Goal: Register for event/course

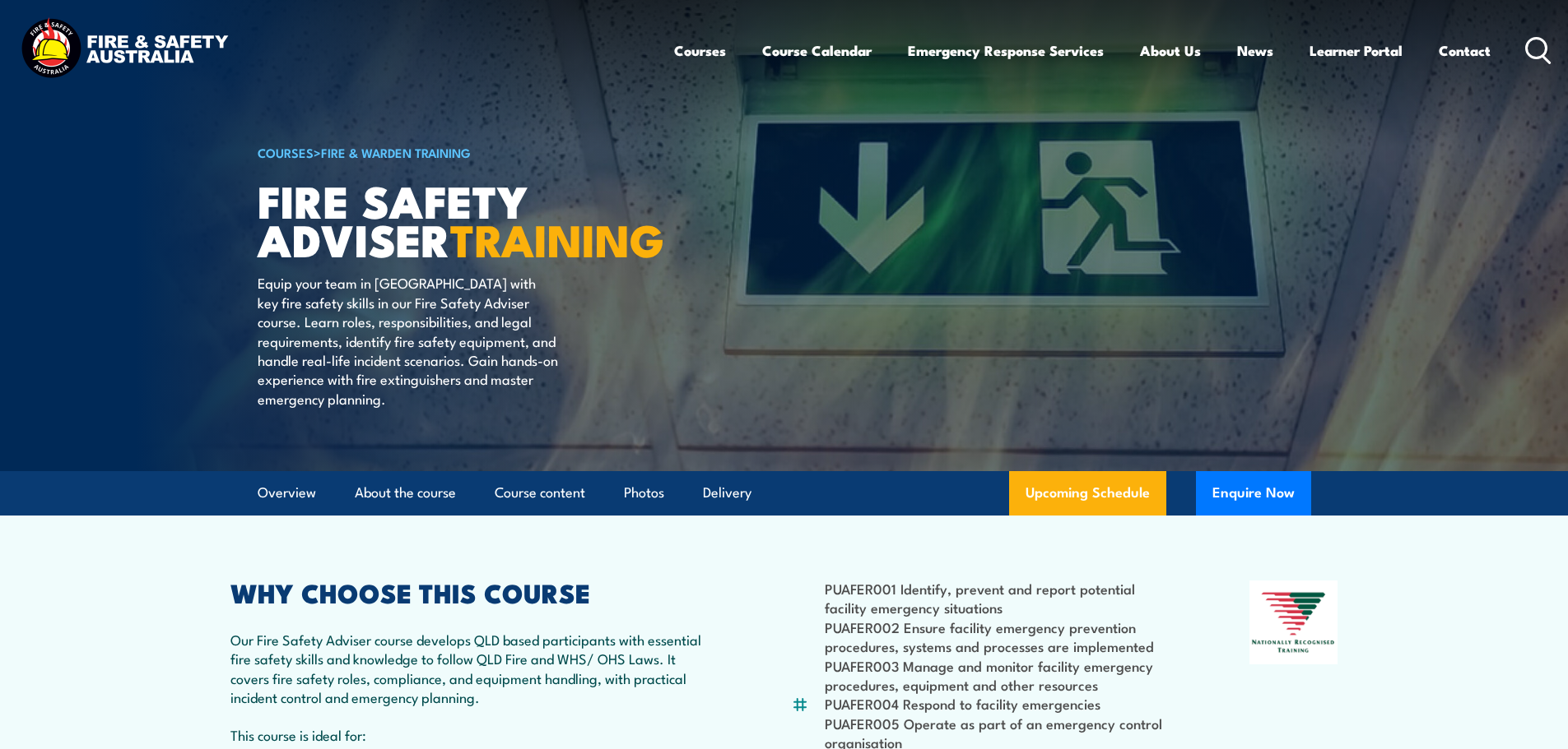
click at [1534, 48] on icon at bounding box center [1538, 51] width 27 height 28
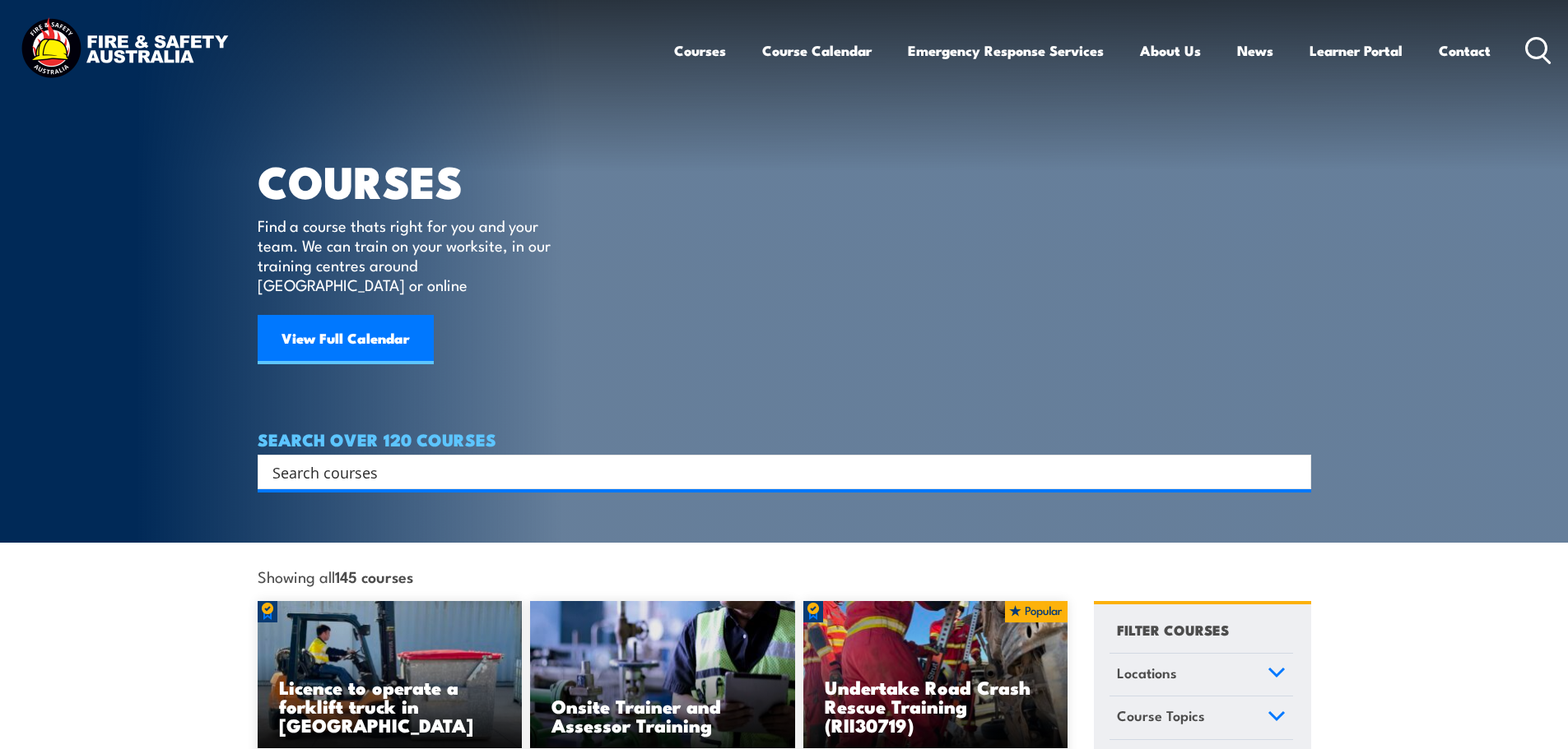
click at [349, 460] on input "Search input" at bounding box center [773, 473] width 1003 height 25
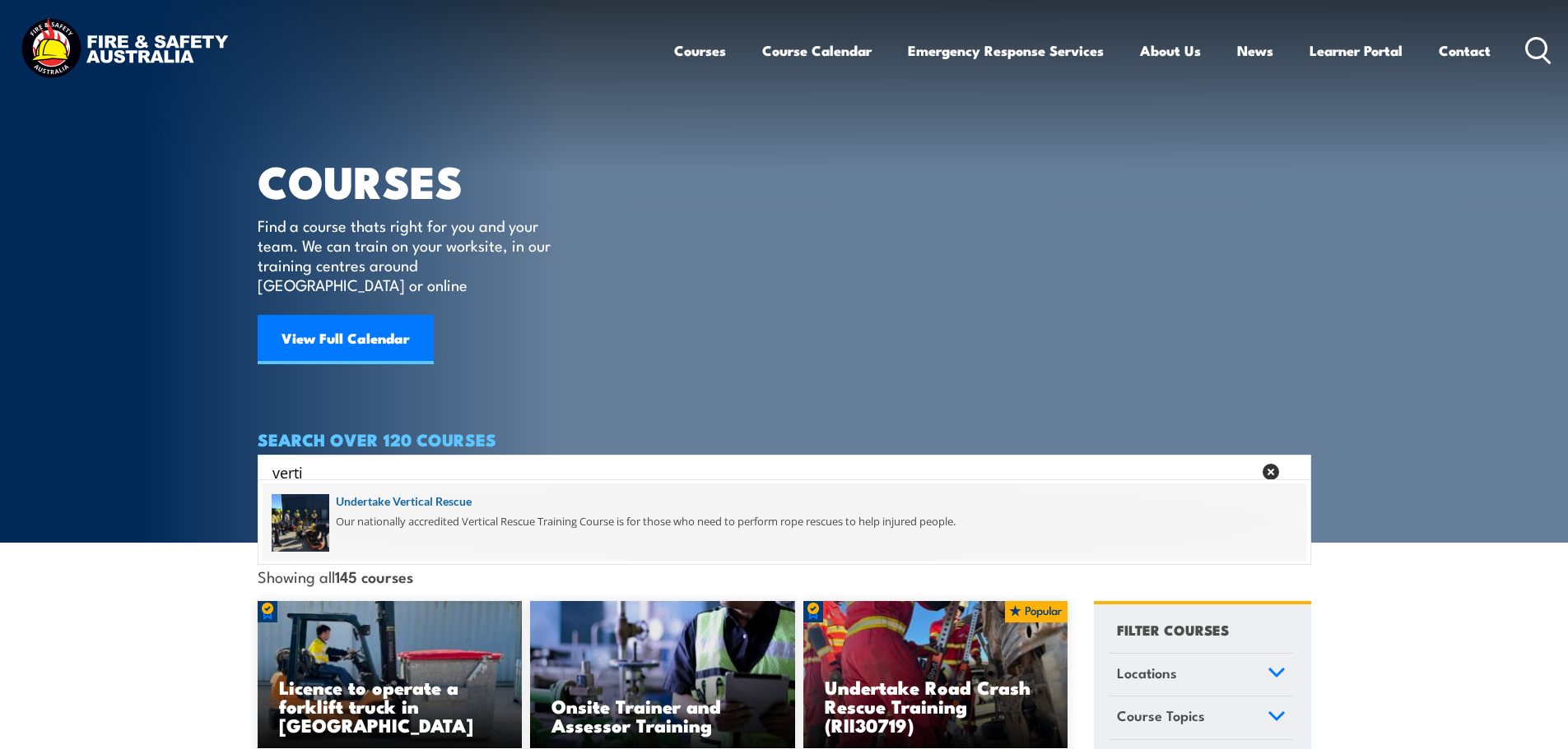
type input "verti"
click at [410, 500] on span at bounding box center [784, 522] width 1044 height 77
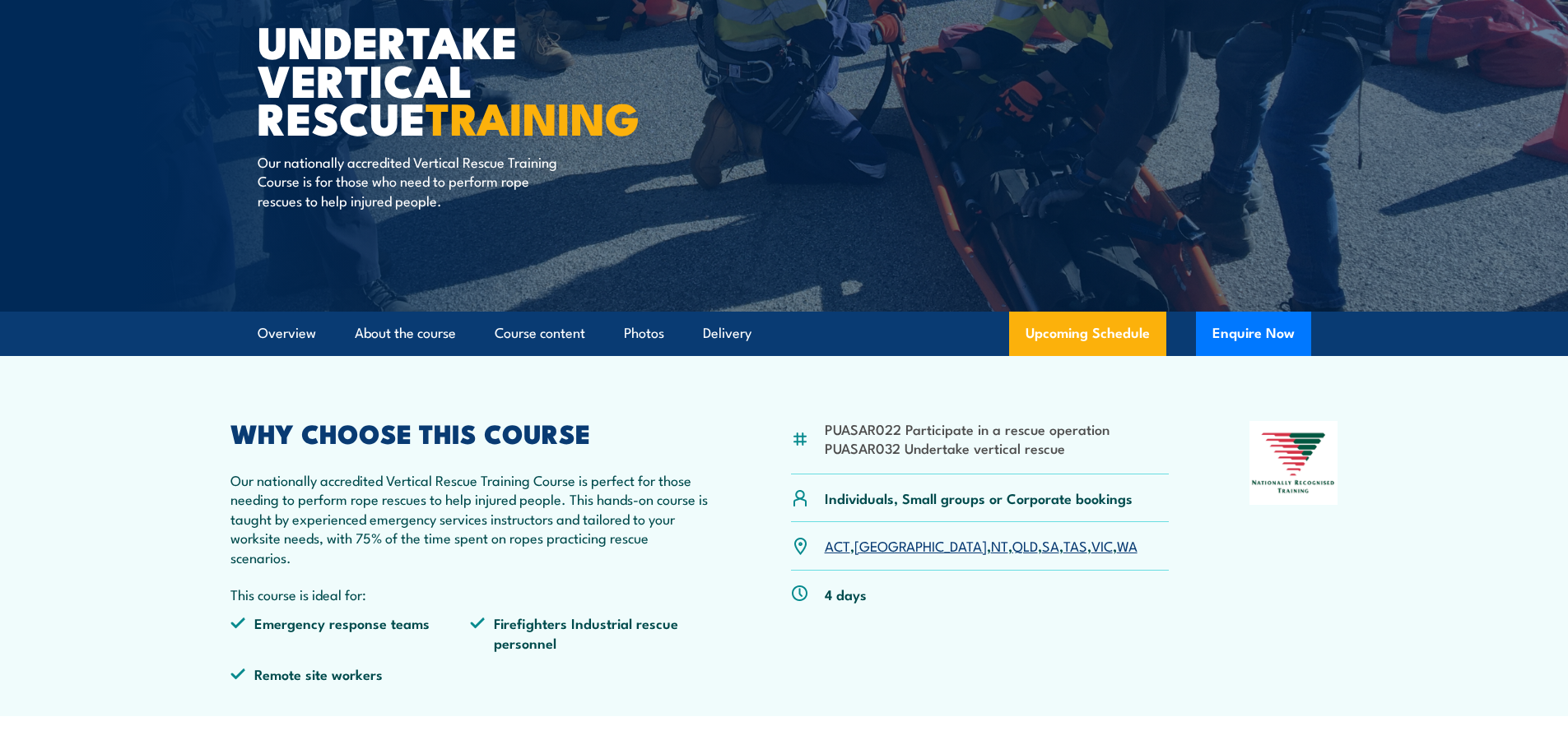
scroll to position [164, 0]
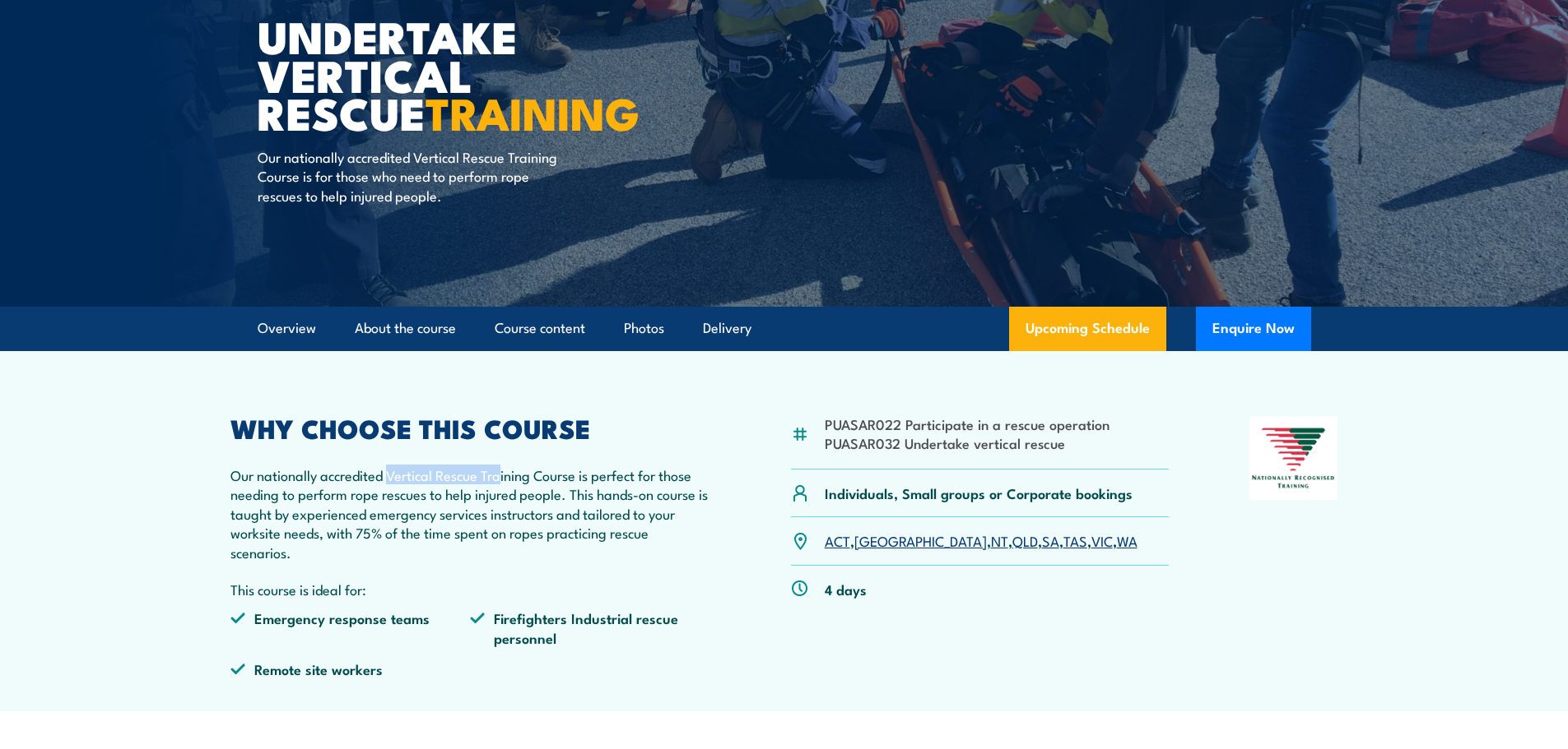
drag, startPoint x: 386, startPoint y: 477, endPoint x: 501, endPoint y: 463, distance: 115.8
click at [501, 463] on div "WHY CHOOSE THIS COURSE Our nationally accredited Vertical Rescue Training Cours…" at bounding box center [470, 554] width 481 height 275
click at [350, 477] on p "Our nationally accredited Vertical Rescue Training Course is perfect for those …" at bounding box center [470, 514] width 481 height 96
drag, startPoint x: 390, startPoint y: 477, endPoint x: 581, endPoint y: 468, distance: 191.2
click at [581, 468] on p "Our nationally accredited Vertical Rescue Training Course is perfect for those …" at bounding box center [470, 514] width 481 height 96
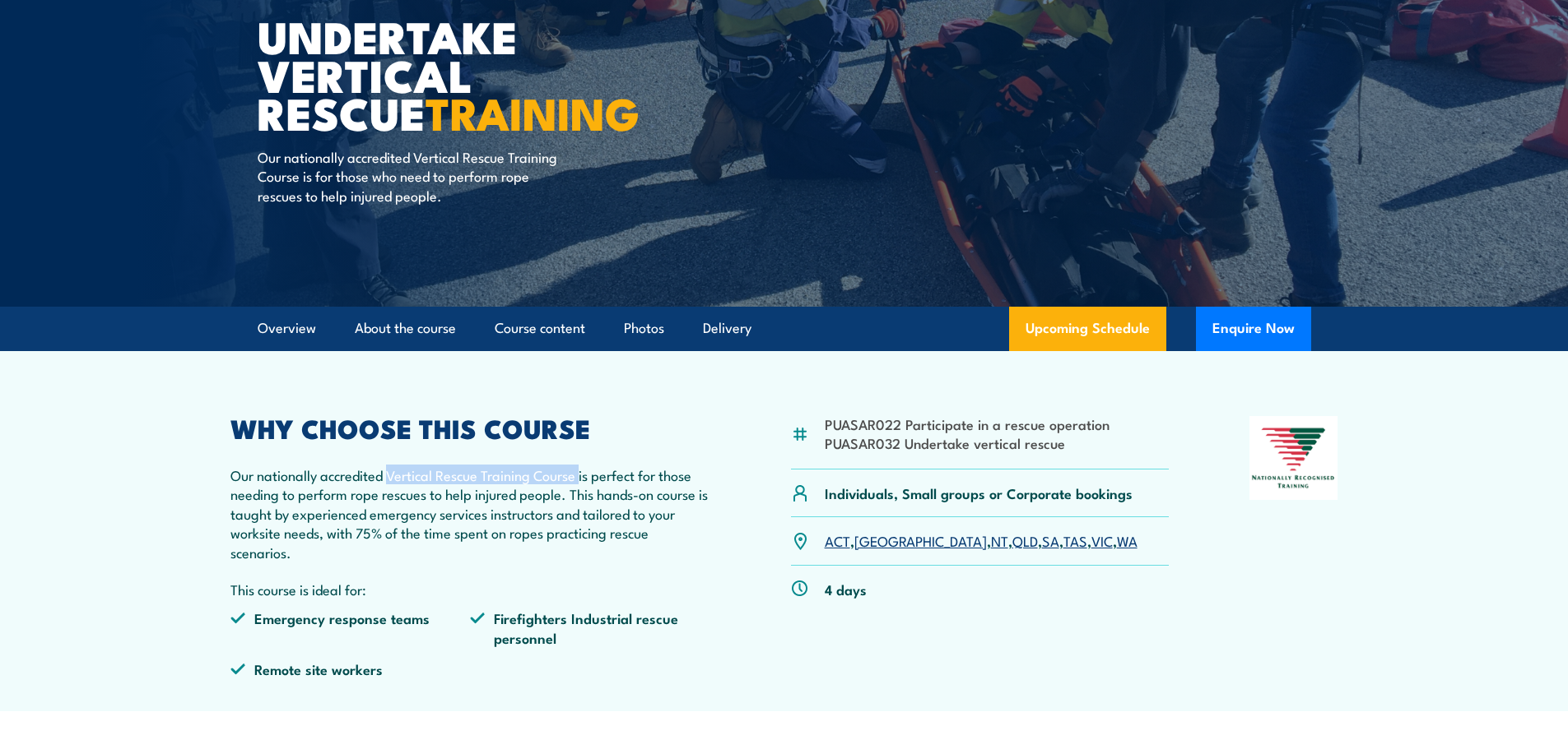
copy p "Vertical Rescue Training Course"
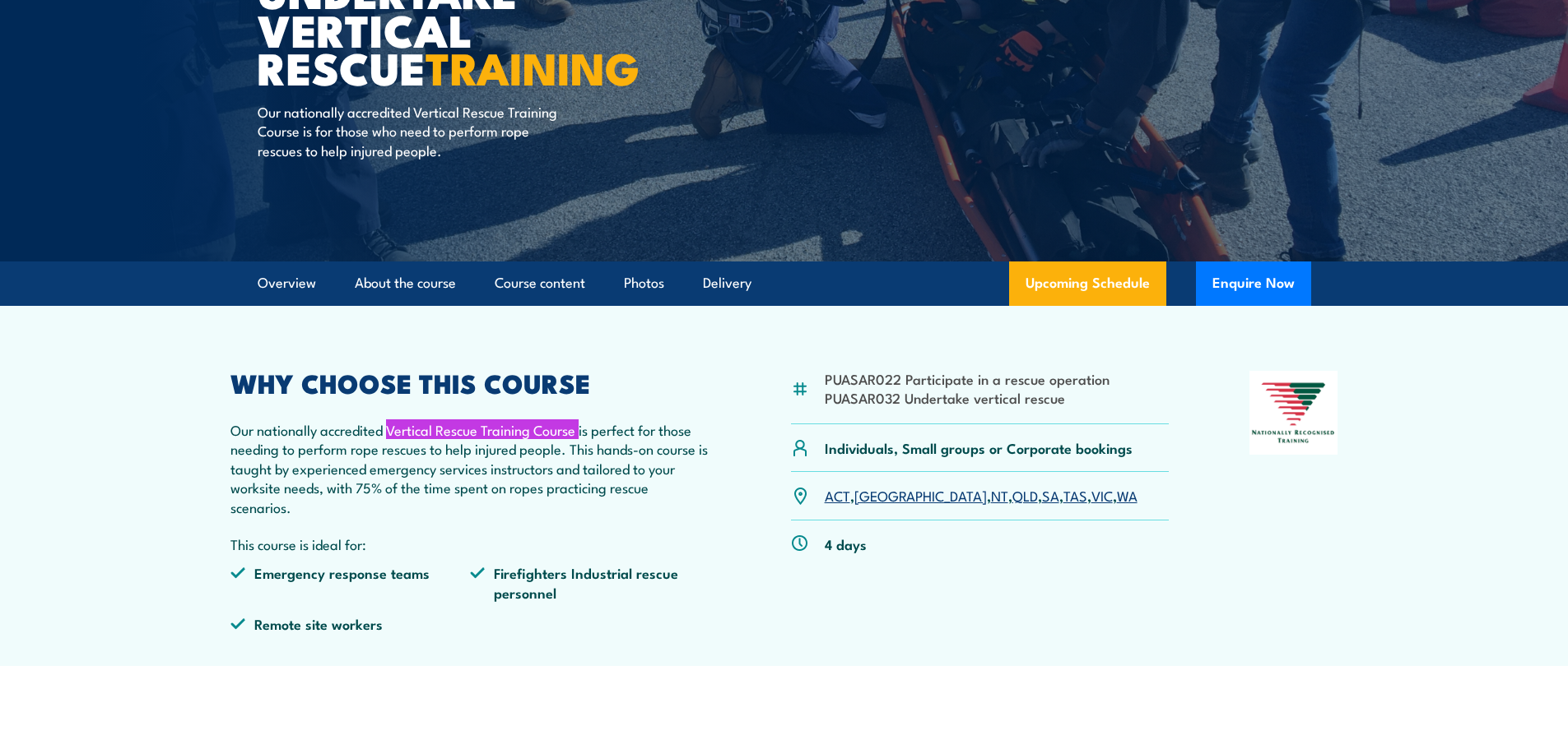
scroll to position [247, 0]
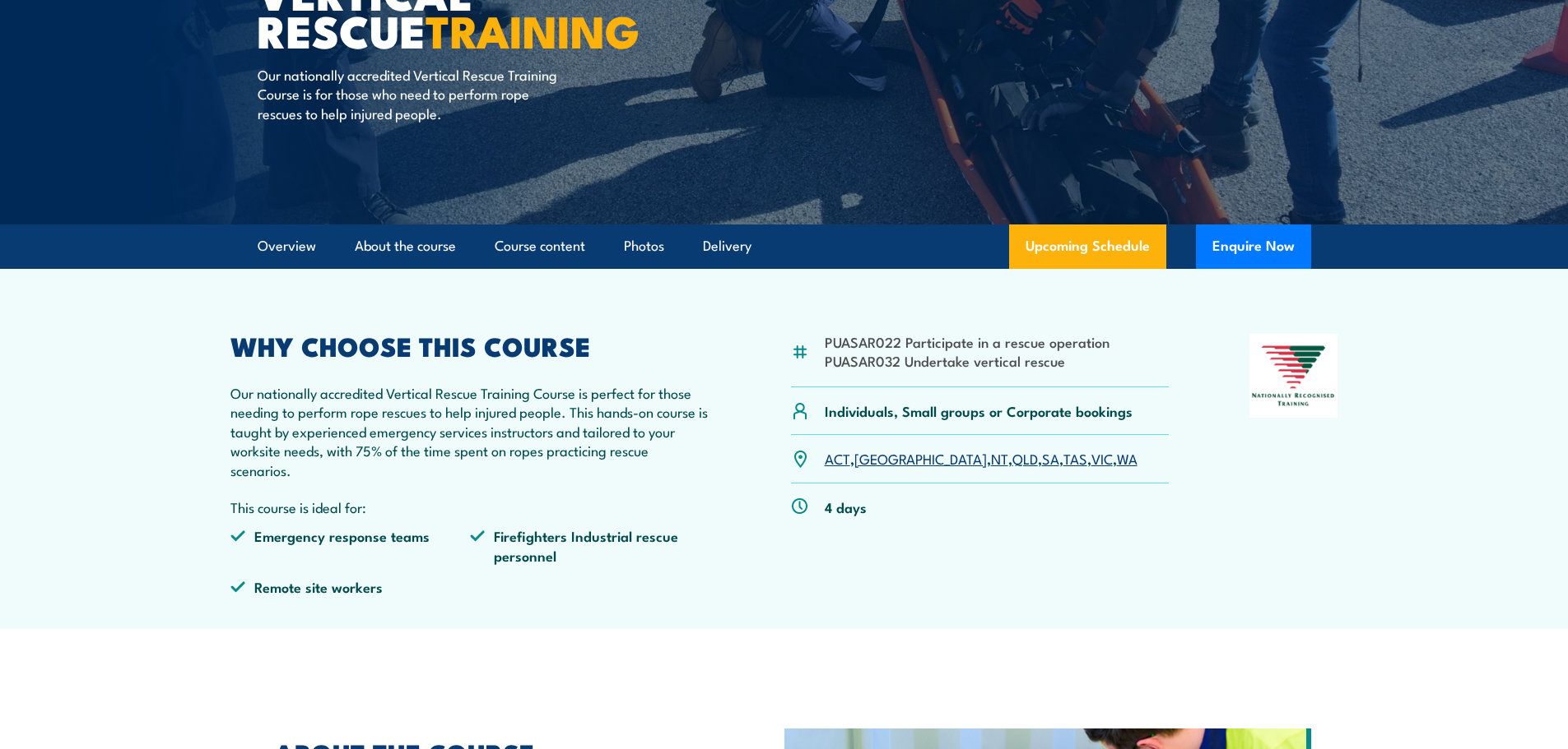
click at [339, 447] on p "Our nationally accredited Vertical Rescue Training Course is perfect for those …" at bounding box center [470, 431] width 481 height 96
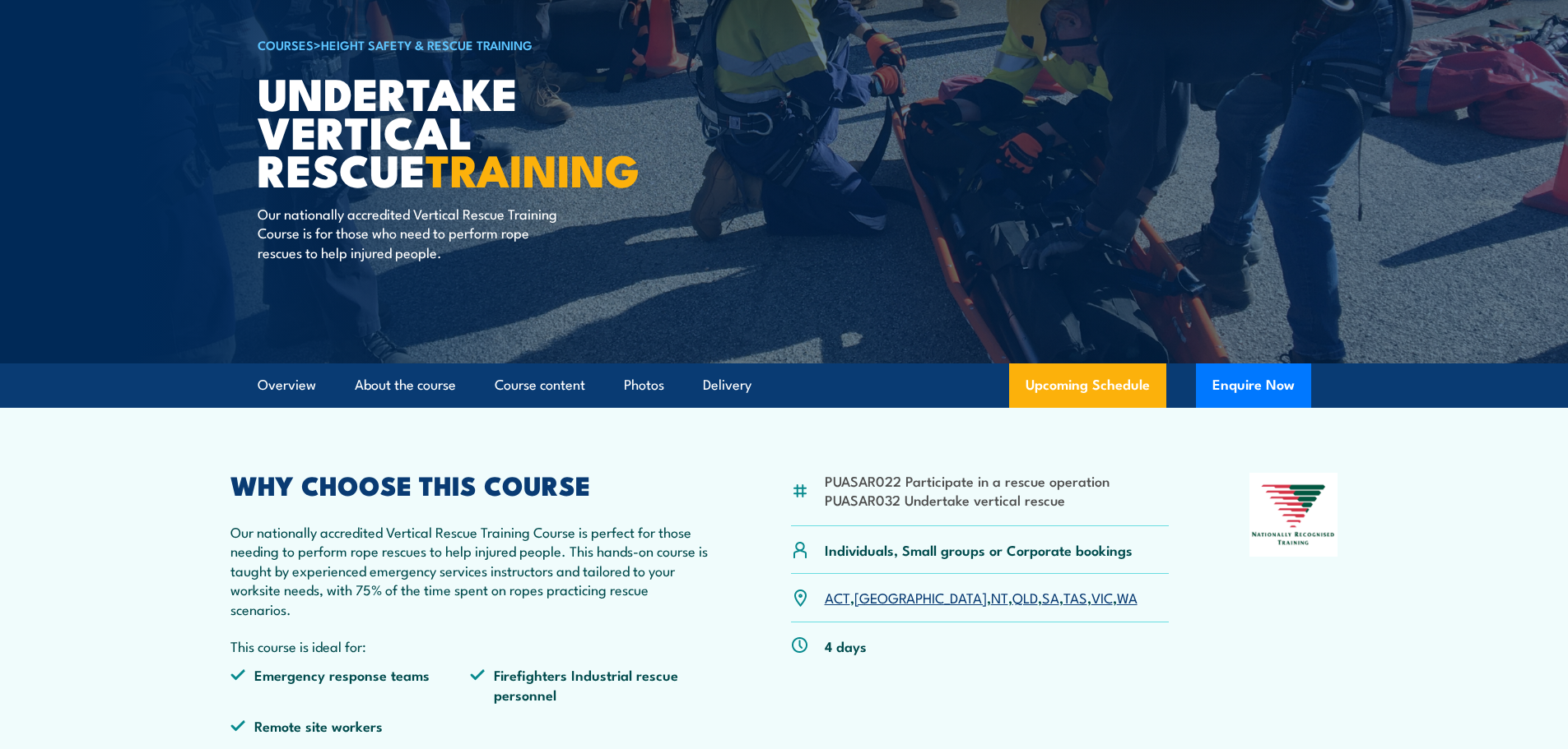
scroll to position [0, 0]
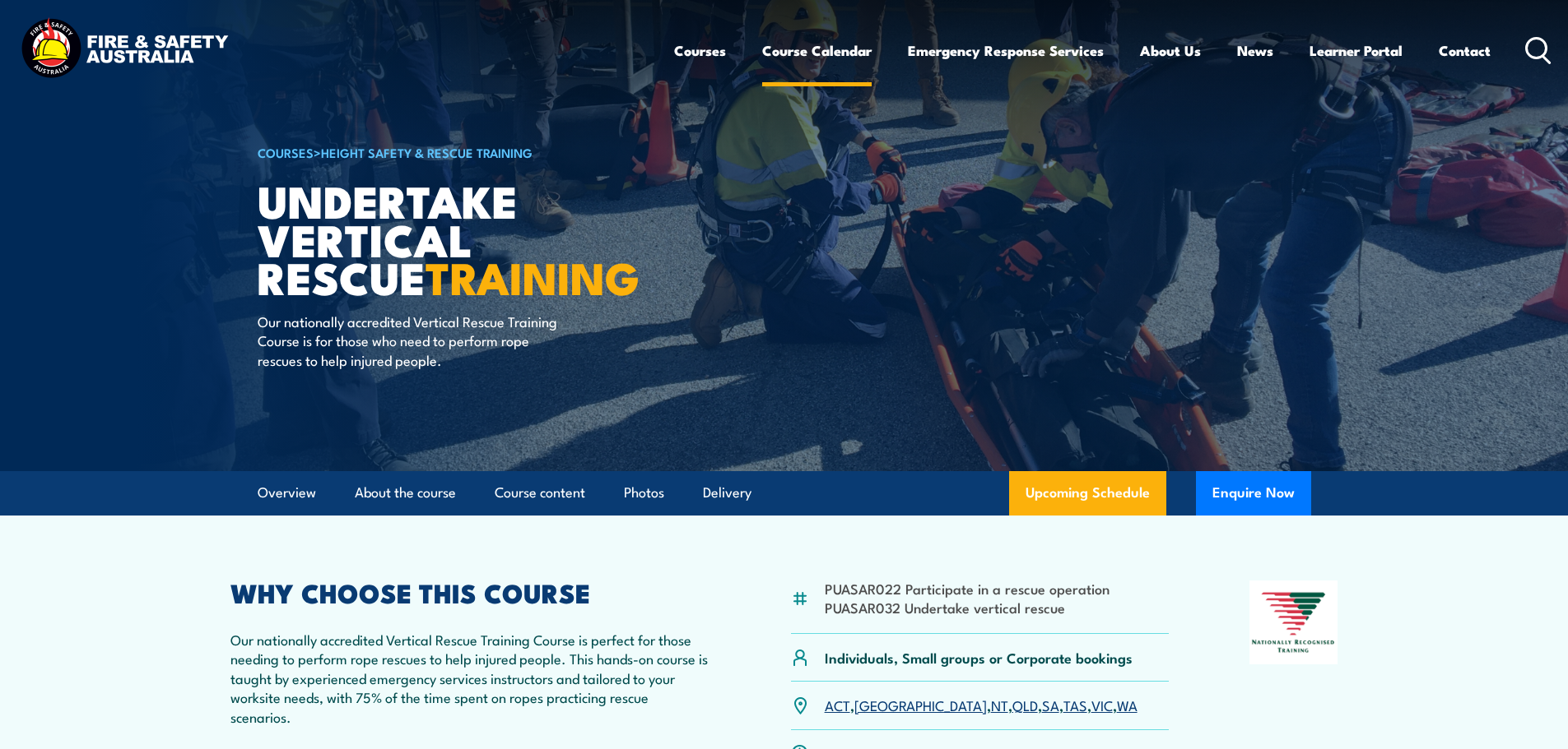
click at [791, 41] on link "Course Calendar" at bounding box center [816, 50] width 109 height 44
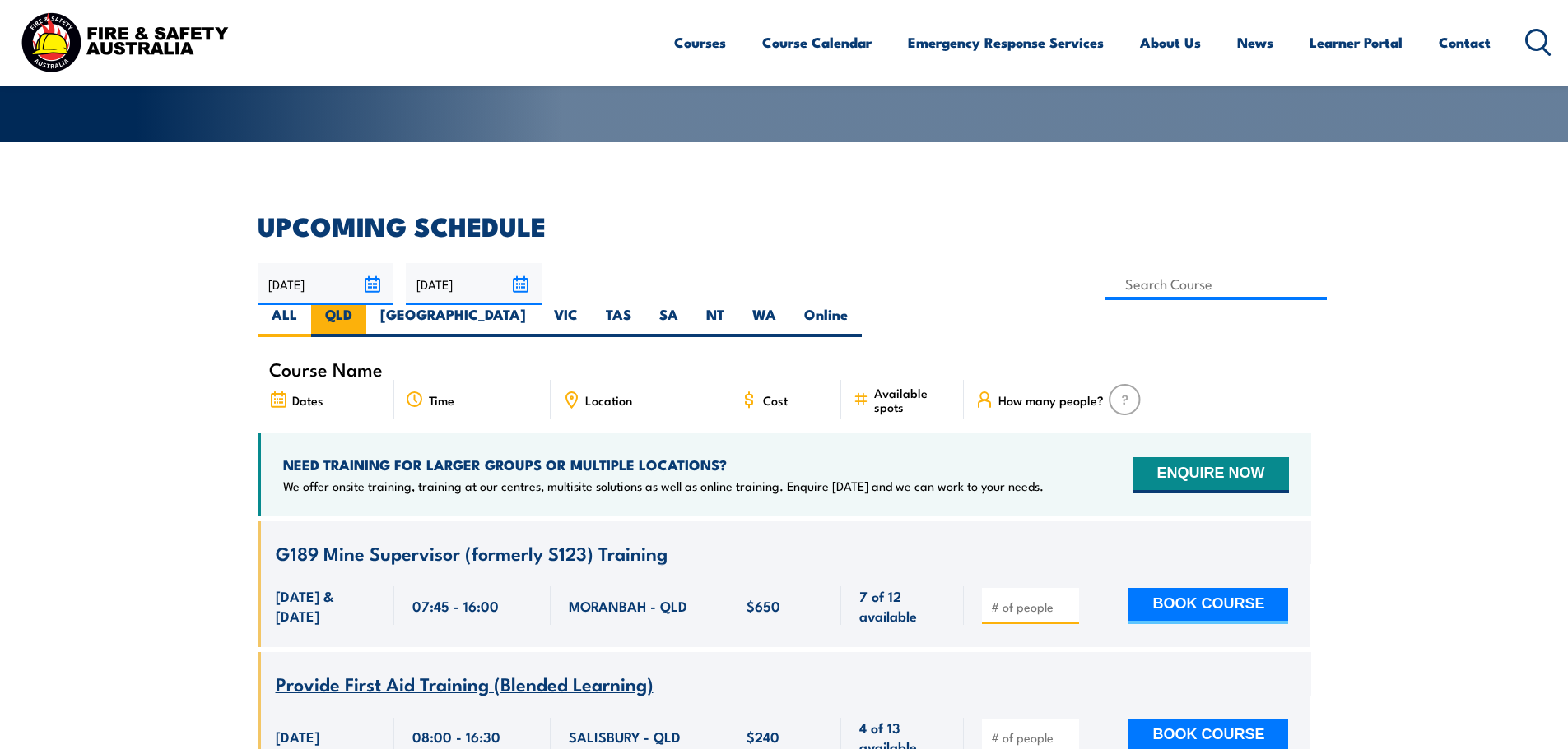
click at [366, 305] on label "QLD" at bounding box center [339, 321] width 55 height 32
click at [363, 305] on input "QLD" at bounding box center [357, 310] width 11 height 11
radio input "true"
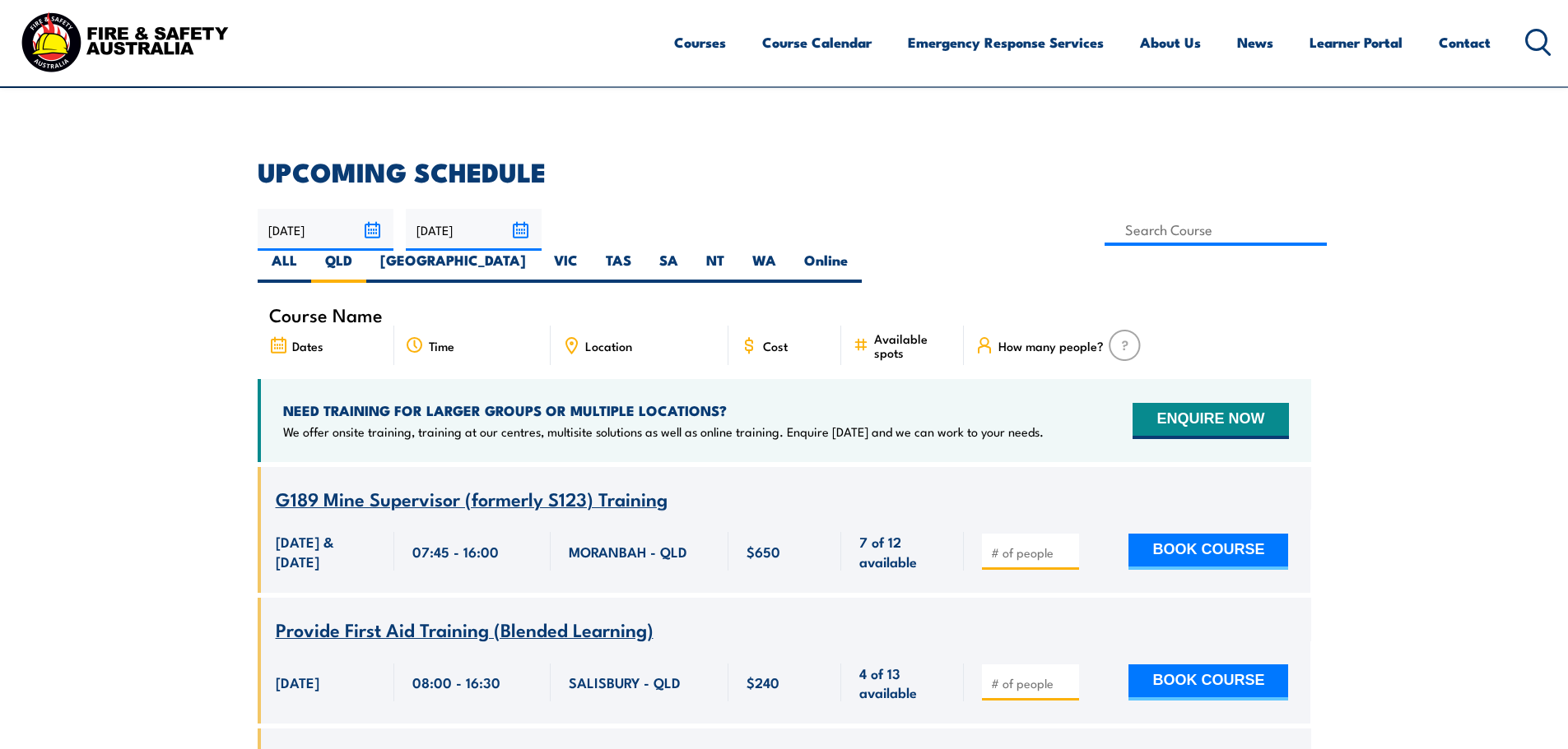
scroll to position [411, 0]
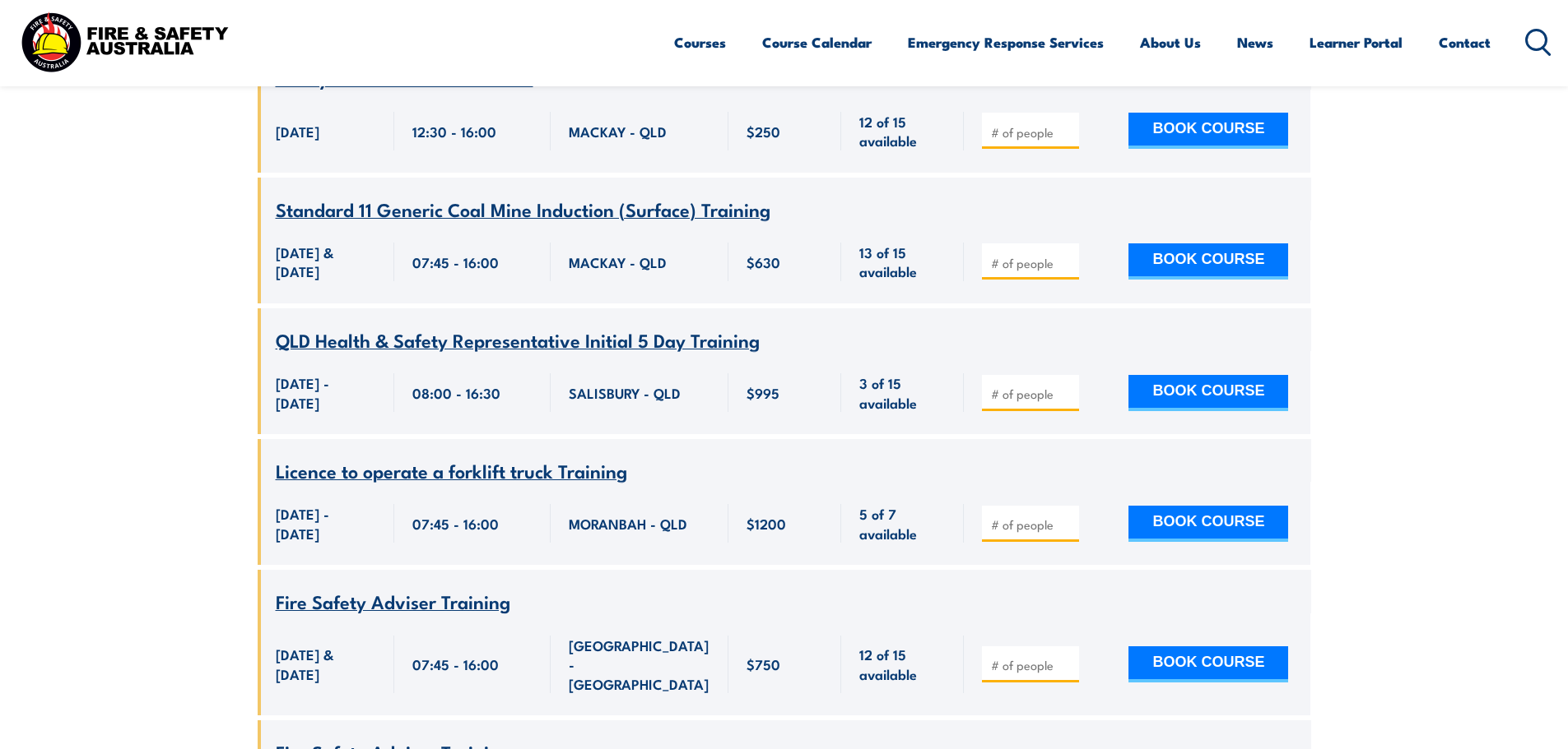
scroll to position [2270, 0]
